Goal: Find specific page/section: Find specific page/section

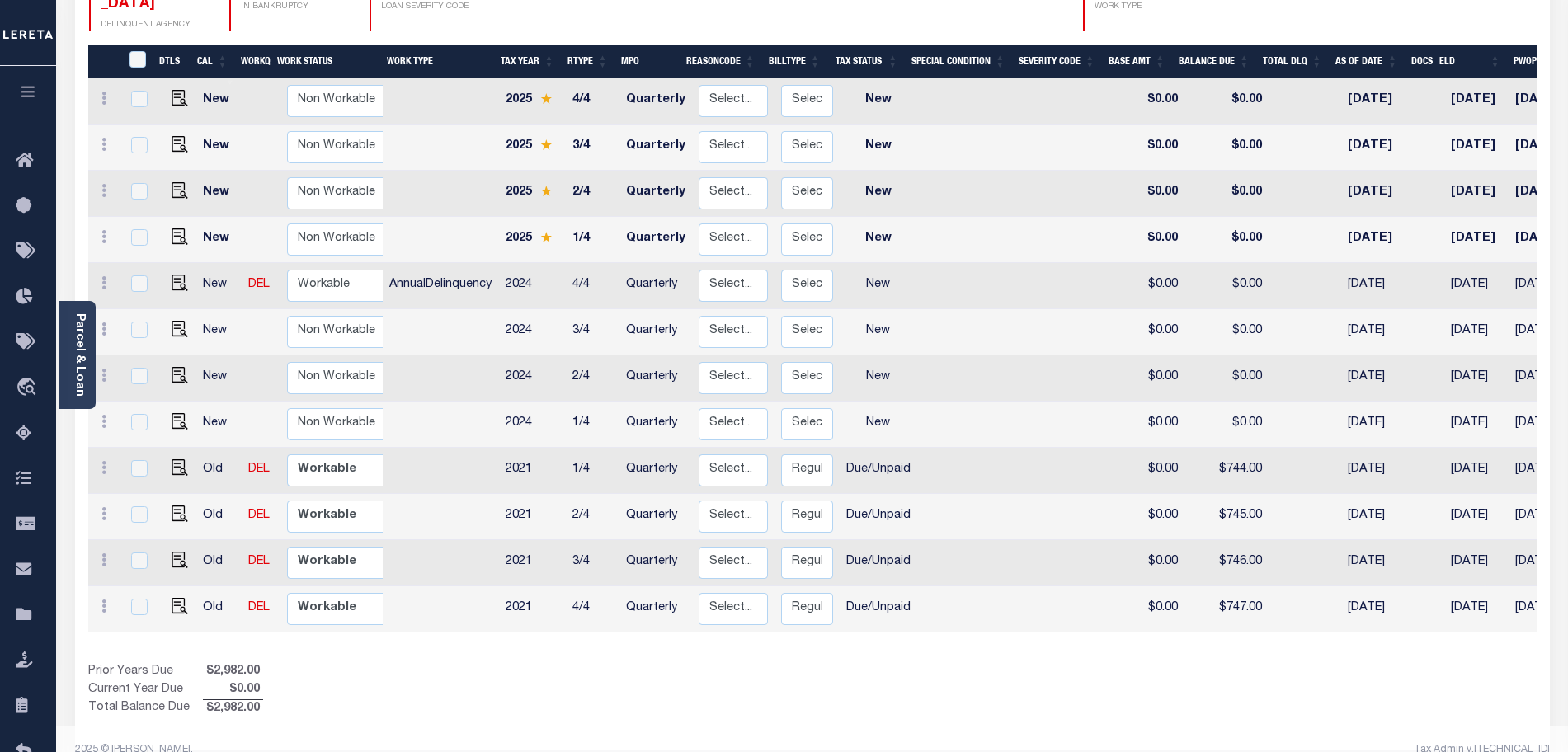
scroll to position [271, 0]
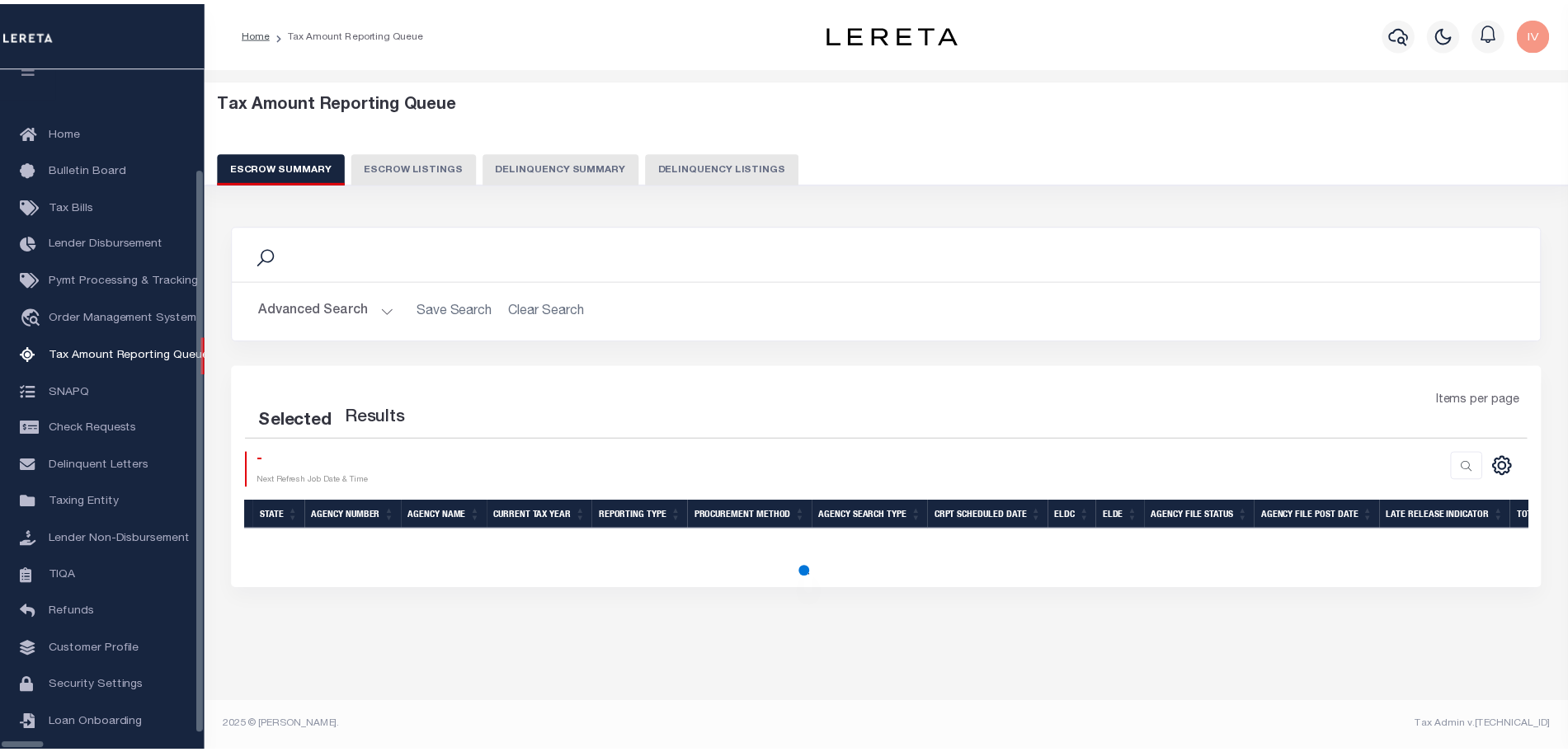
scroll to position [44, 0]
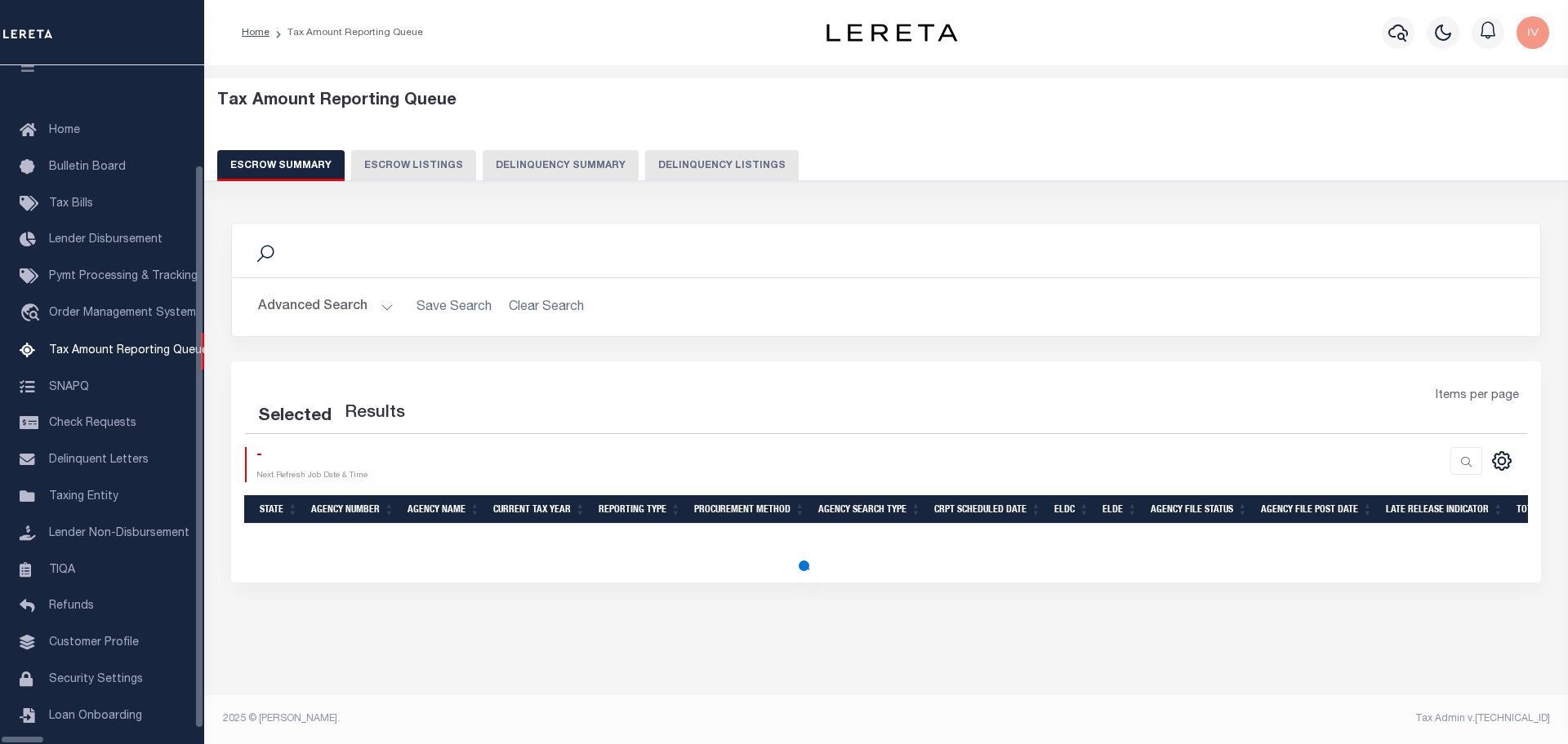
click at [557, 155] on button "Delinquency Summary" at bounding box center [560, 166] width 156 height 31
